Goal: Task Accomplishment & Management: Manage account settings

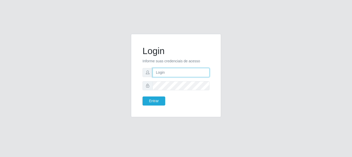
click at [164, 71] on input "text" at bounding box center [181, 72] width 57 height 9
type input "[EMAIL_ADDRESS][DOMAIN_NAME]"
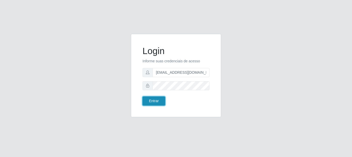
click at [154, 100] on button "Entrar" at bounding box center [154, 100] width 23 height 9
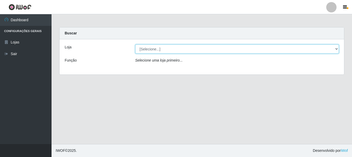
click at [338, 47] on select "[Selecione...] SuperFácil Atacado - Rodoviária" at bounding box center [237, 48] width 204 height 9
select select "400"
click at [135, 44] on select "[Selecione...] SuperFácil Atacado - Rodoviária" at bounding box center [237, 48] width 204 height 9
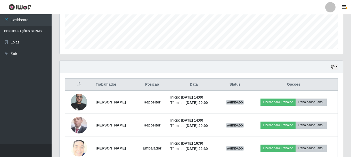
scroll to position [155, 0]
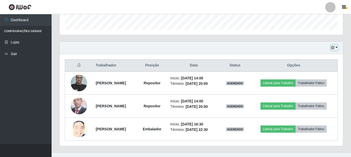
click at [333, 47] on icon "button" at bounding box center [333, 48] width 4 height 4
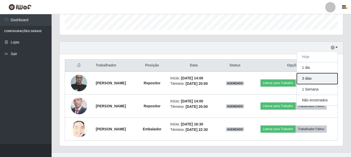
click at [322, 78] on button "3 dias" at bounding box center [317, 78] width 41 height 11
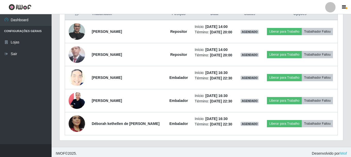
scroll to position [206, 0]
click at [329, 7] on div at bounding box center [330, 7] width 10 height 10
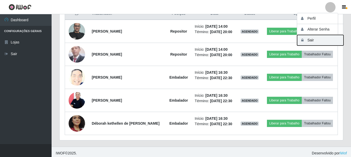
click at [310, 40] on button "Sair" at bounding box center [320, 40] width 46 height 11
